Goal: Use online tool/utility: Utilize a website feature to perform a specific function

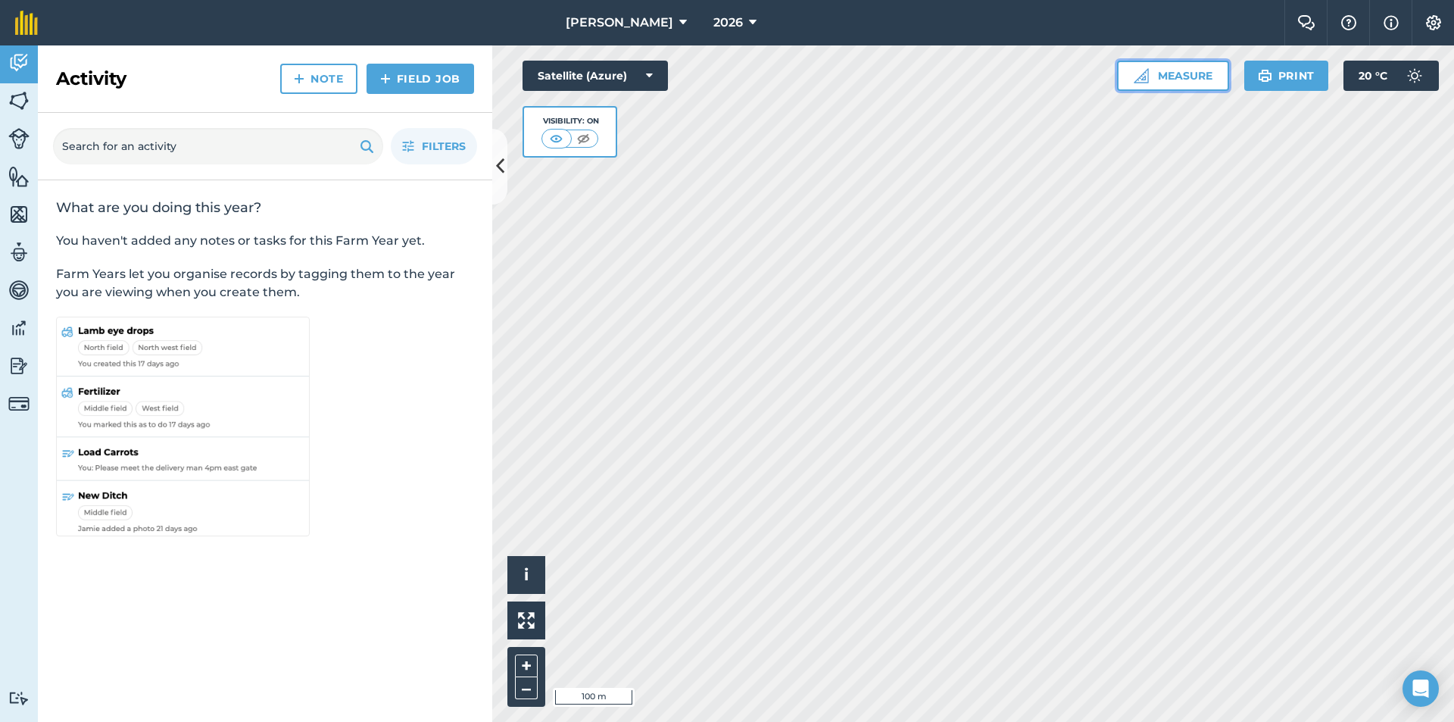
click at [1174, 73] on button "Measure" at bounding box center [1173, 76] width 112 height 30
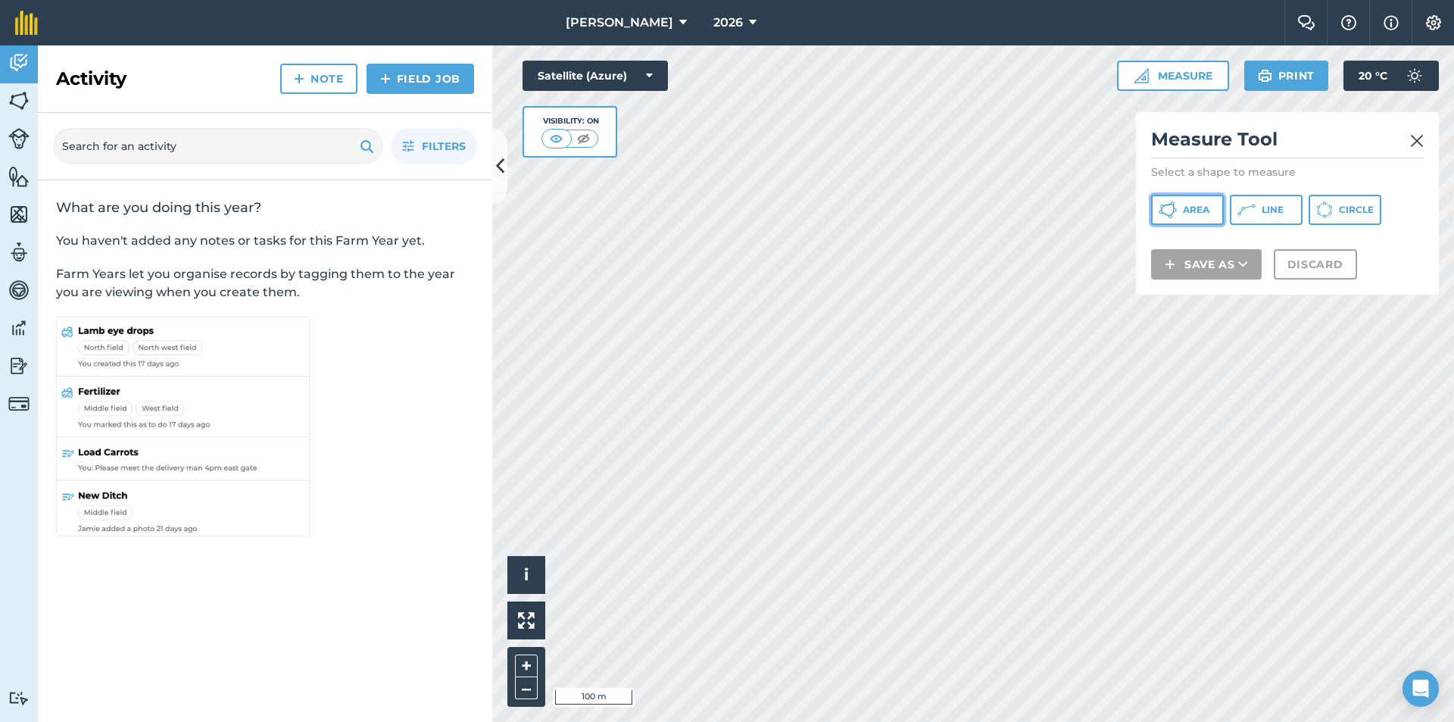
click at [1204, 210] on span "Area" at bounding box center [1196, 210] width 26 height 12
click at [1417, 136] on img at bounding box center [1417, 141] width 14 height 18
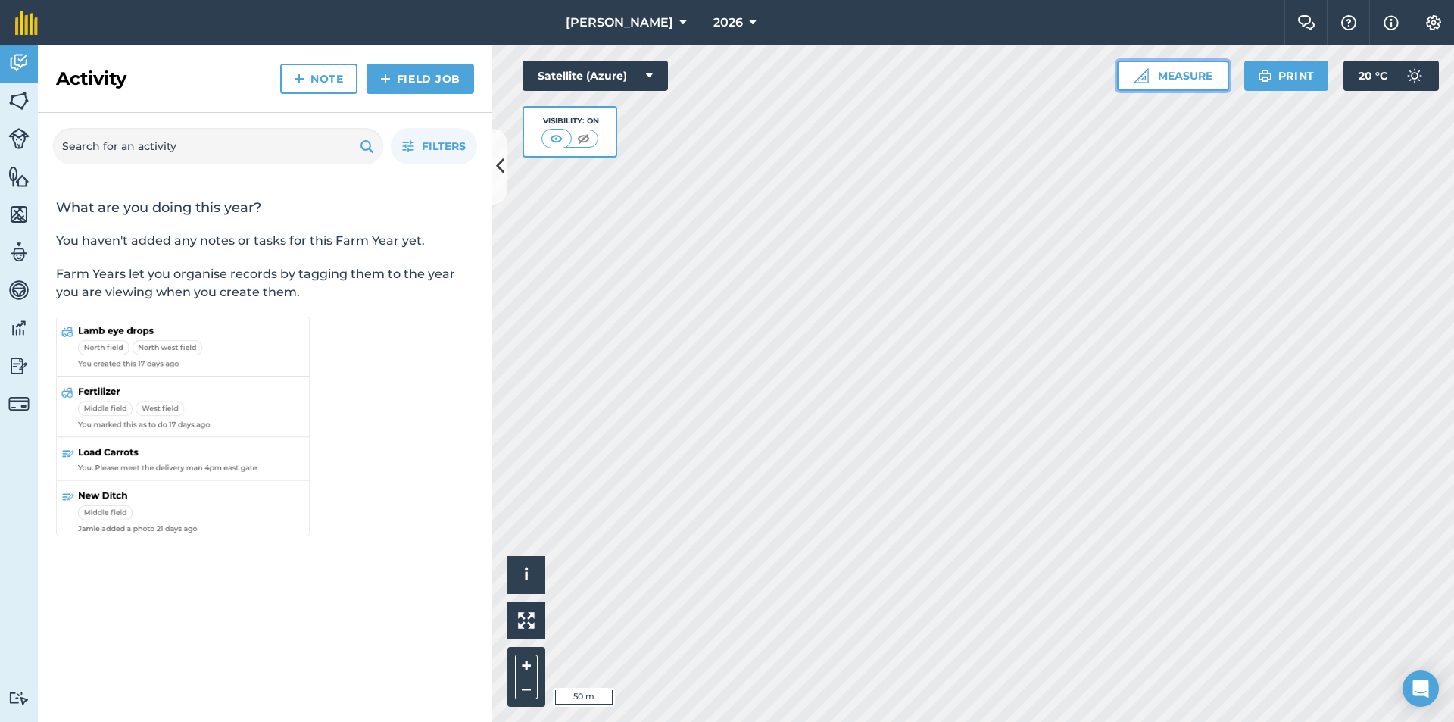
click at [1150, 73] on button "Measure" at bounding box center [1173, 76] width 112 height 30
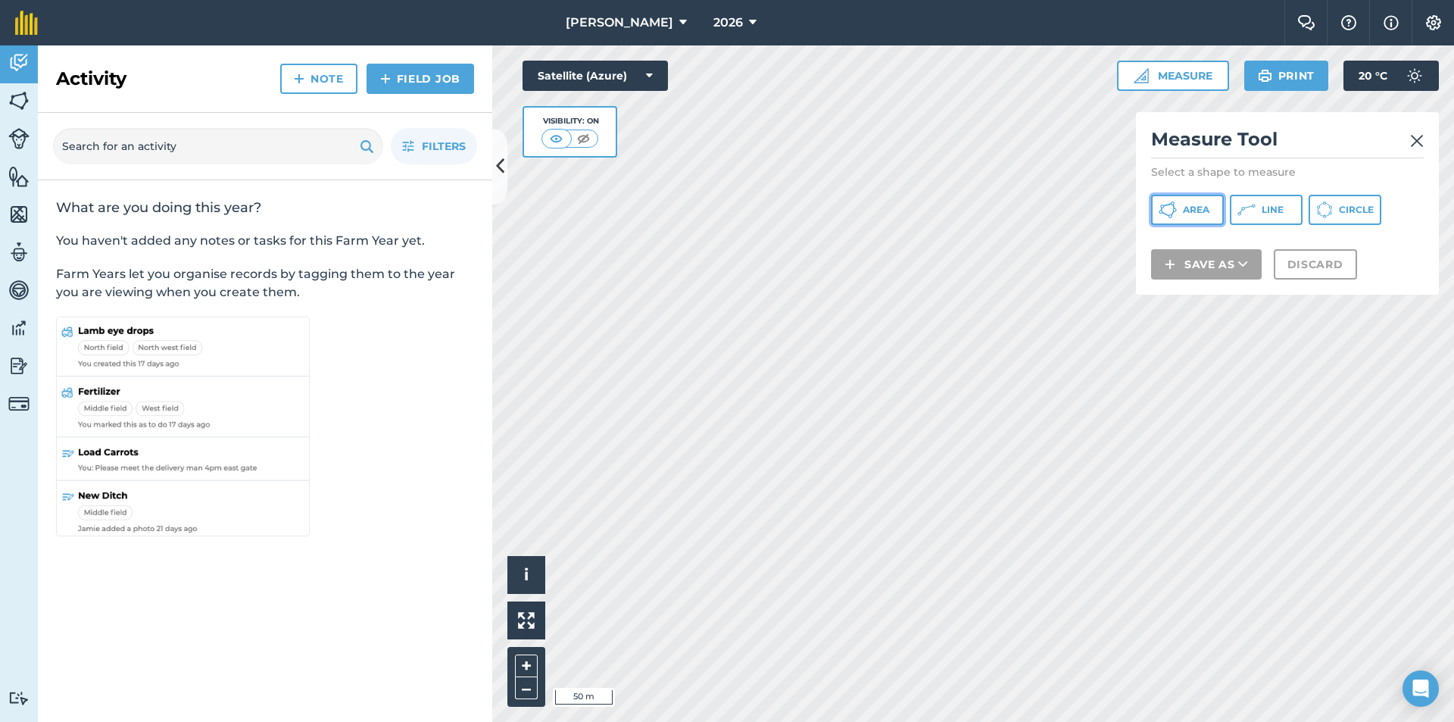
click at [1183, 213] on span "Area" at bounding box center [1196, 210] width 26 height 12
click at [1416, 142] on img at bounding box center [1417, 141] width 14 height 18
